Goal: Transaction & Acquisition: Purchase product/service

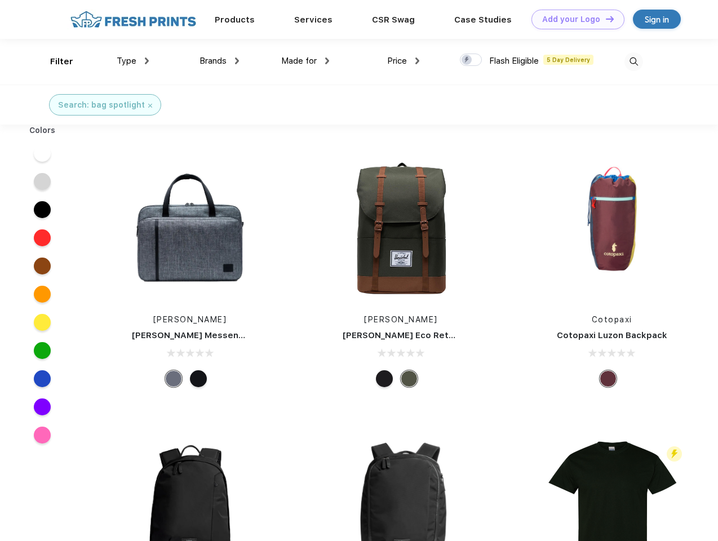
scroll to position [1, 0]
click at [574, 19] on link "Add your Logo Design Tool" at bounding box center [578, 20] width 93 height 20
click at [0, 0] on div "Design Tool" at bounding box center [0, 0] width 0 height 0
click at [605, 19] on link "Add your Logo Design Tool" at bounding box center [578, 20] width 93 height 20
click at [54, 61] on div "Filter" at bounding box center [61, 61] width 23 height 13
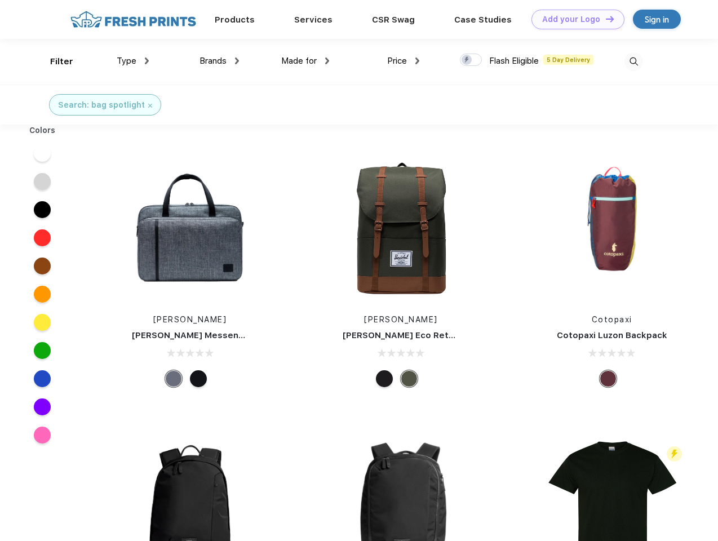
click at [133, 61] on span "Type" at bounding box center [127, 61] width 20 height 10
click at [219, 61] on span "Brands" at bounding box center [213, 61] width 27 height 10
click at [306, 61] on span "Made for" at bounding box center [299, 61] width 36 height 10
click at [404, 61] on span "Price" at bounding box center [397, 61] width 20 height 10
click at [471, 60] on div at bounding box center [471, 60] width 22 height 12
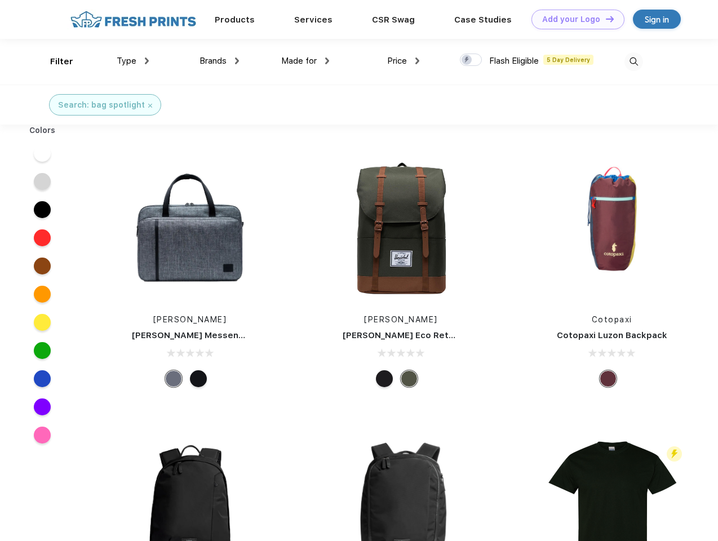
click at [467, 60] on input "checkbox" at bounding box center [463, 56] width 7 height 7
click at [634, 61] on img at bounding box center [634, 61] width 19 height 19
